Goal: Transaction & Acquisition: Book appointment/travel/reservation

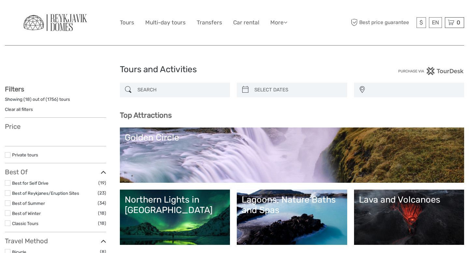
select select
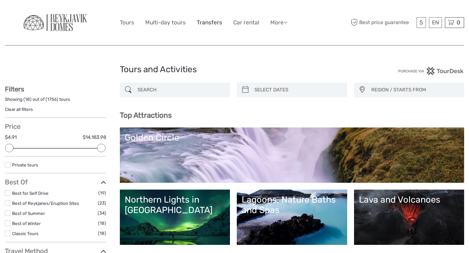
click at [207, 24] on link "Transfers" at bounding box center [209, 22] width 25 height 9
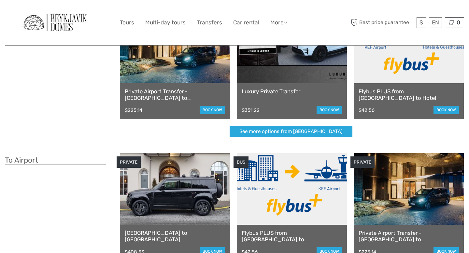
scroll to position [37, 0]
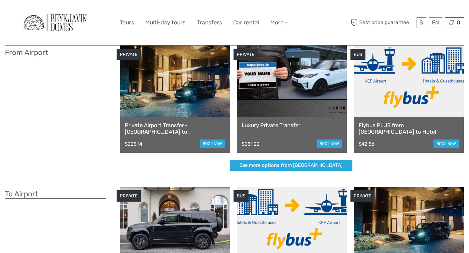
click at [411, 130] on link "Flybus PLUS from [GEOGRAPHIC_DATA] to Hotel" at bounding box center [409, 128] width 100 height 13
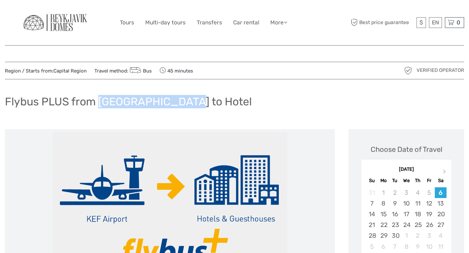
drag, startPoint x: 100, startPoint y: 104, endPoint x: 176, endPoint y: 105, distance: 76.2
click at [176, 105] on h1 "Flybus PLUS from [GEOGRAPHIC_DATA] to Hotel" at bounding box center [128, 101] width 247 height 13
copy h1 "Keflavik Airport"
